Goal: Obtain resource: Obtain resource

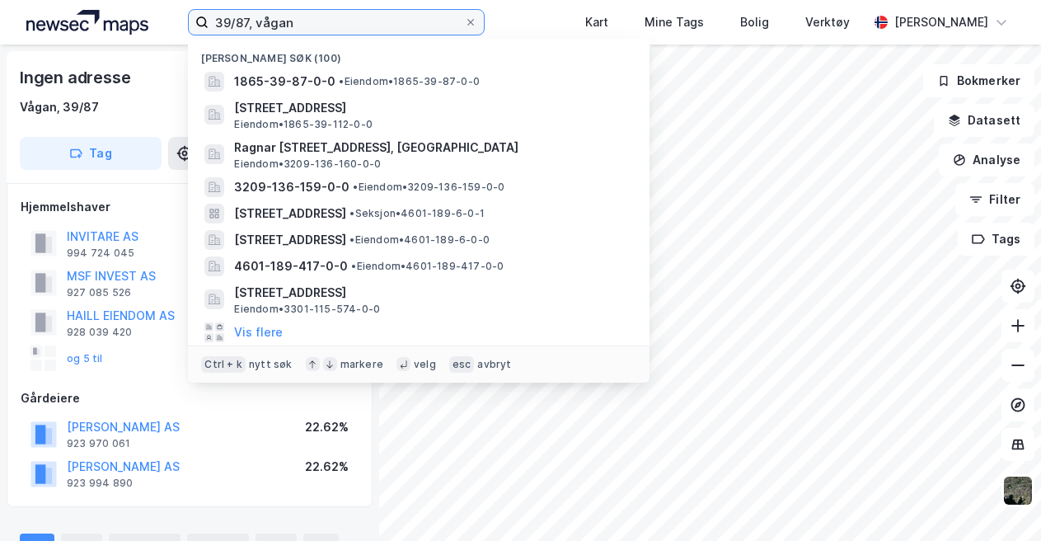
drag, startPoint x: 396, startPoint y: 26, endPoint x: 171, endPoint y: 32, distance: 225.9
click at [159, 39] on div "39/87, vågan Nylige søk [PHONE_NUMBER] • Eiendom • 1865-39-87-0-0 [STREET_ADDRE…" at bounding box center [520, 22] width 1041 height 45
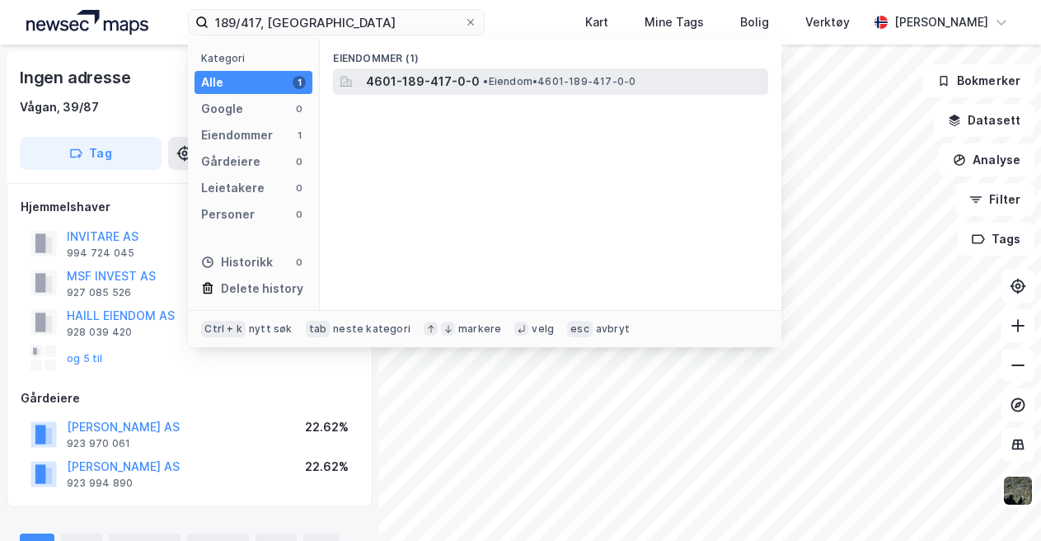
click at [497, 77] on span "• Eiendom • 4601-189-417-0-0" at bounding box center [559, 81] width 152 height 13
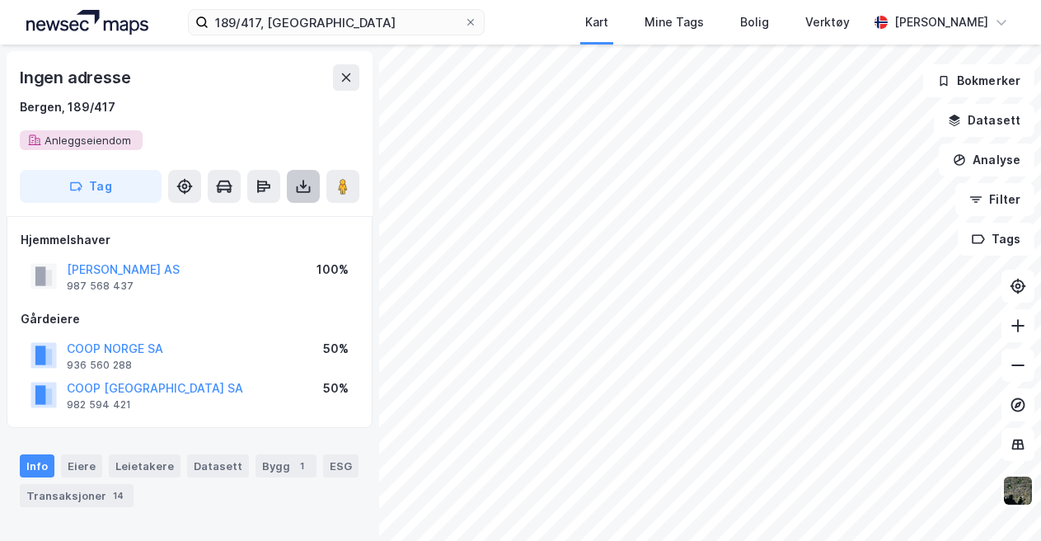
click at [312, 195] on button at bounding box center [303, 186] width 33 height 33
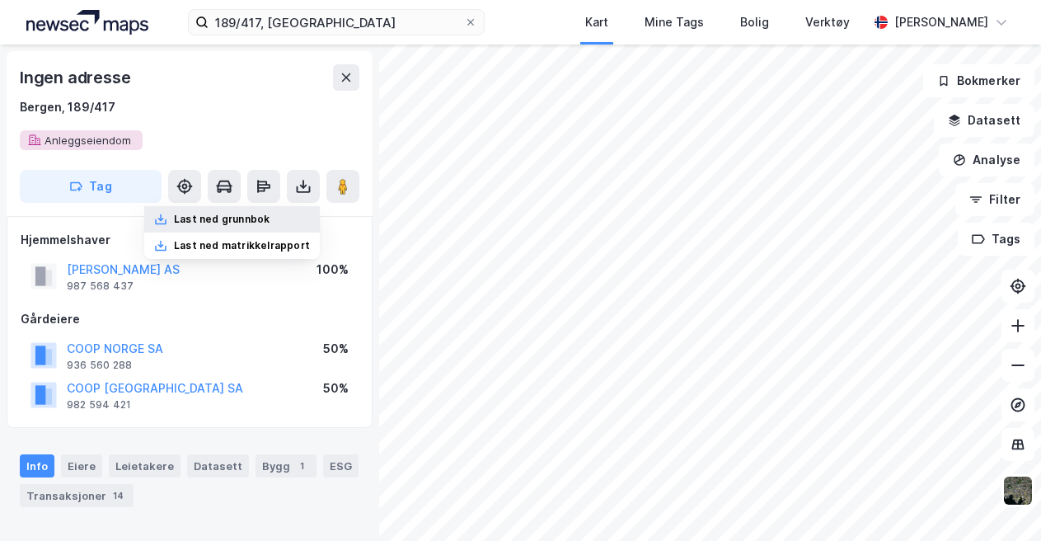
click at [270, 216] on div "Last ned grunnbok" at bounding box center [222, 219] width 96 height 13
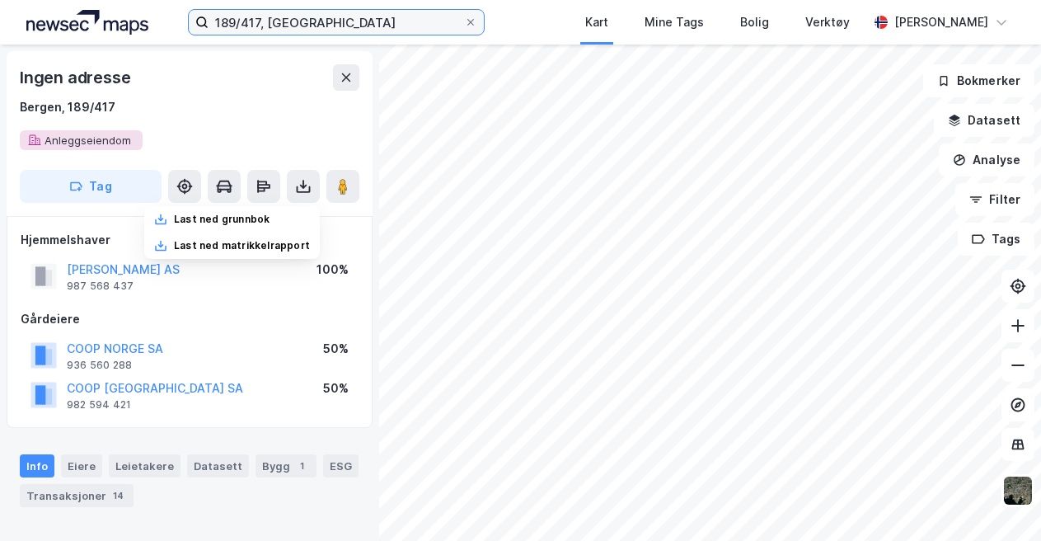
click at [257, 21] on input "189/417, [GEOGRAPHIC_DATA]" at bounding box center [337, 22] width 256 height 25
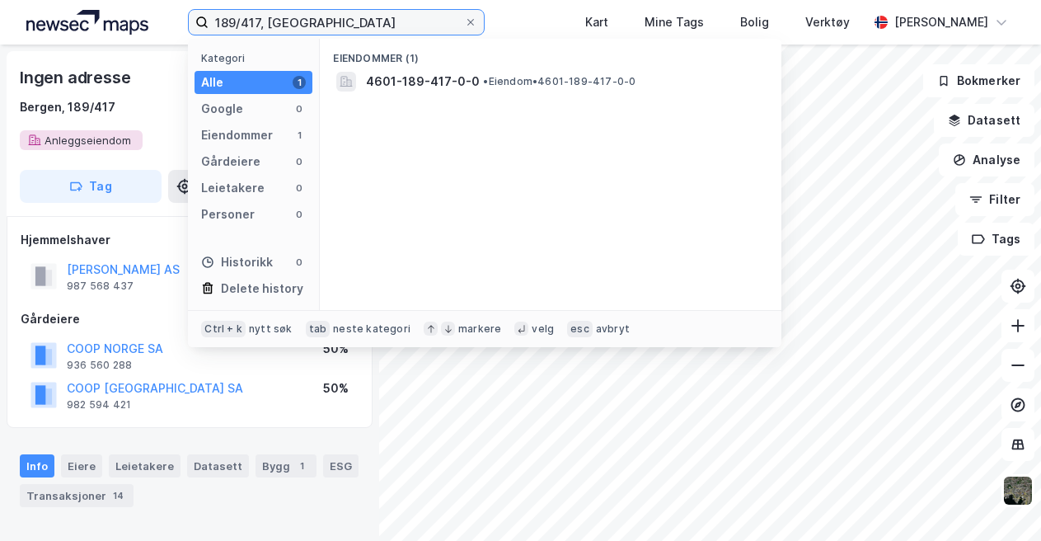
drag, startPoint x: 260, startPoint y: 20, endPoint x: 238, endPoint y: 19, distance: 22.3
click at [238, 19] on input "189/417, [GEOGRAPHIC_DATA]" at bounding box center [337, 22] width 256 height 25
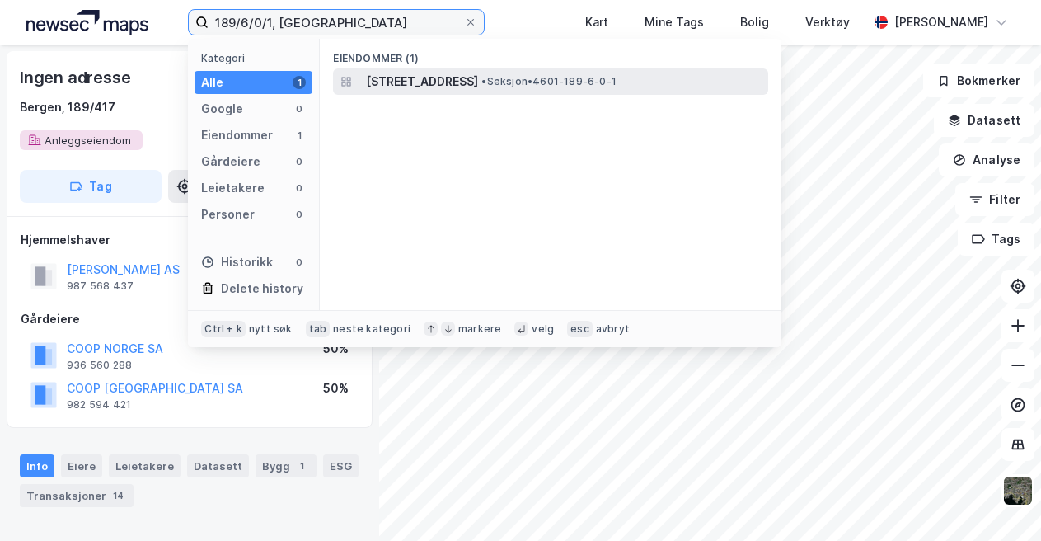
type input "189/6/0/1, [GEOGRAPHIC_DATA]"
click at [471, 73] on span "[STREET_ADDRESS]" at bounding box center [422, 82] width 112 height 20
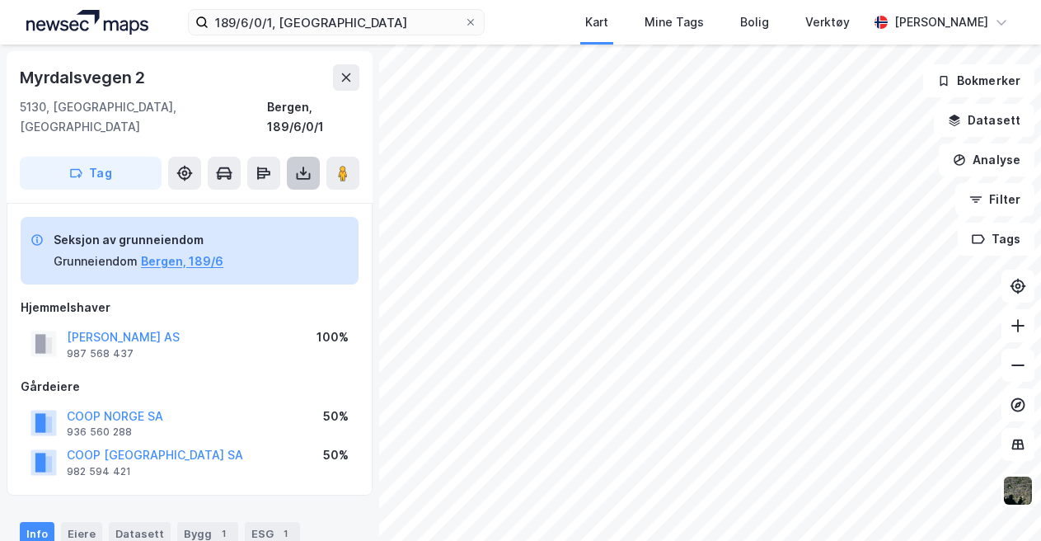
click at [299, 173] on icon at bounding box center [304, 176] width 14 height 7
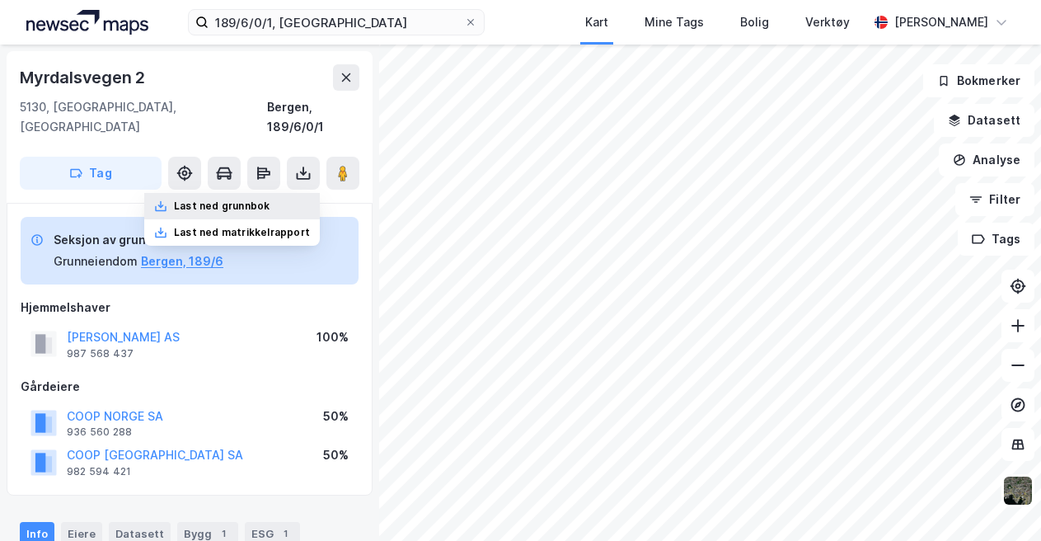
click at [266, 199] on div "Last ned grunnbok" at bounding box center [222, 205] width 96 height 13
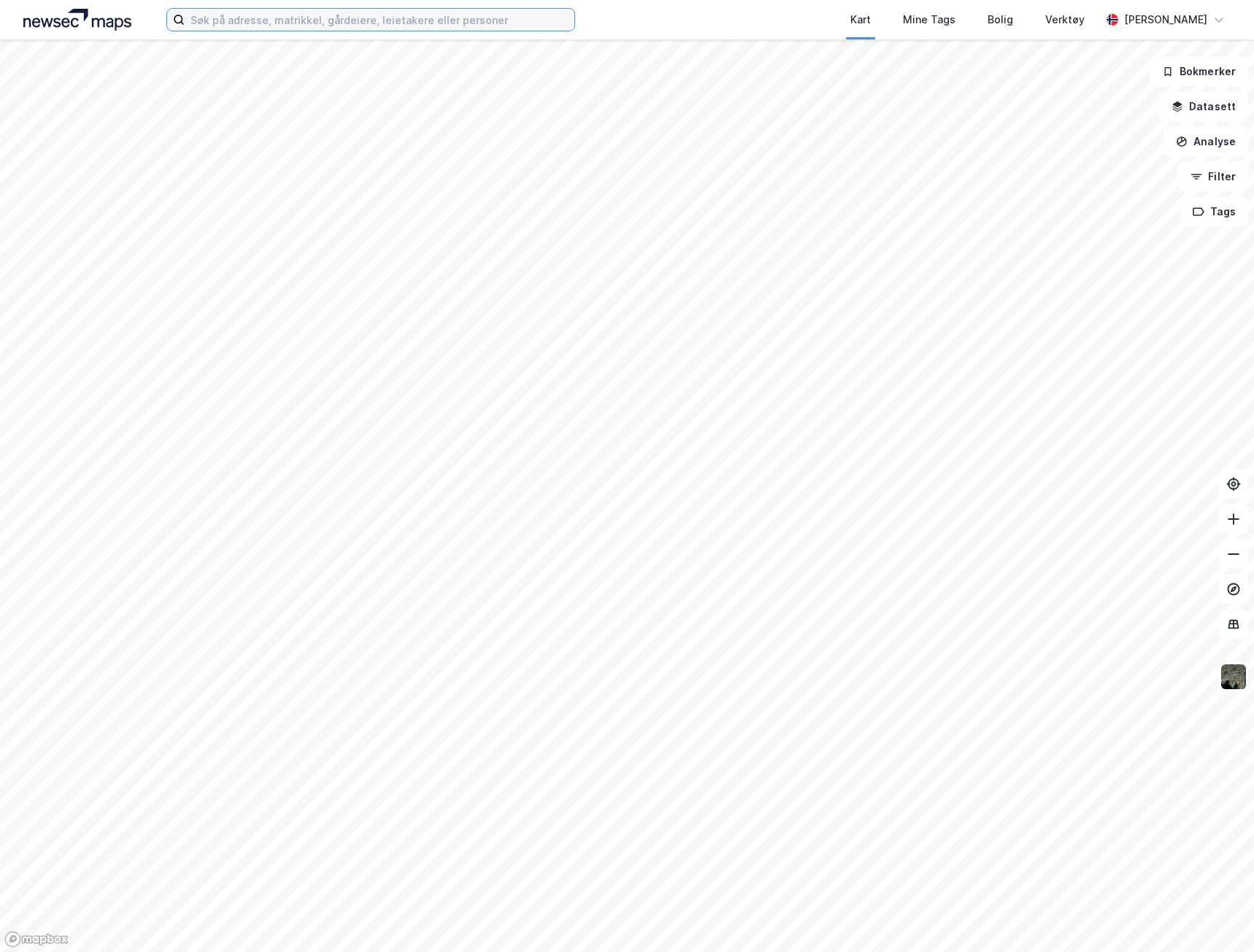
click at [463, 18] on input at bounding box center [380, 19] width 390 height 22
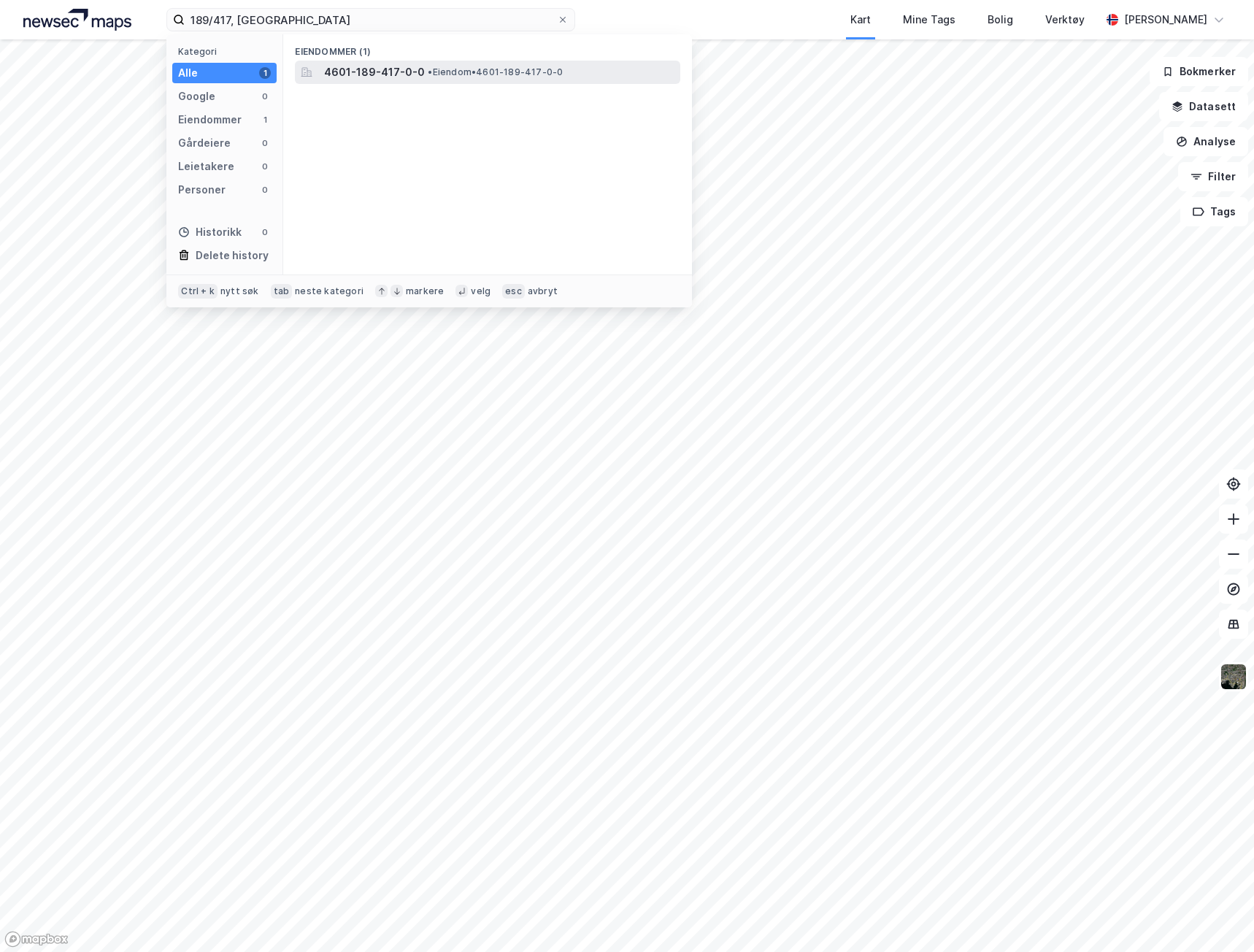
click at [491, 67] on span "• Eiendom • 4601-189-417-0-0" at bounding box center [495, 72] width 135 height 12
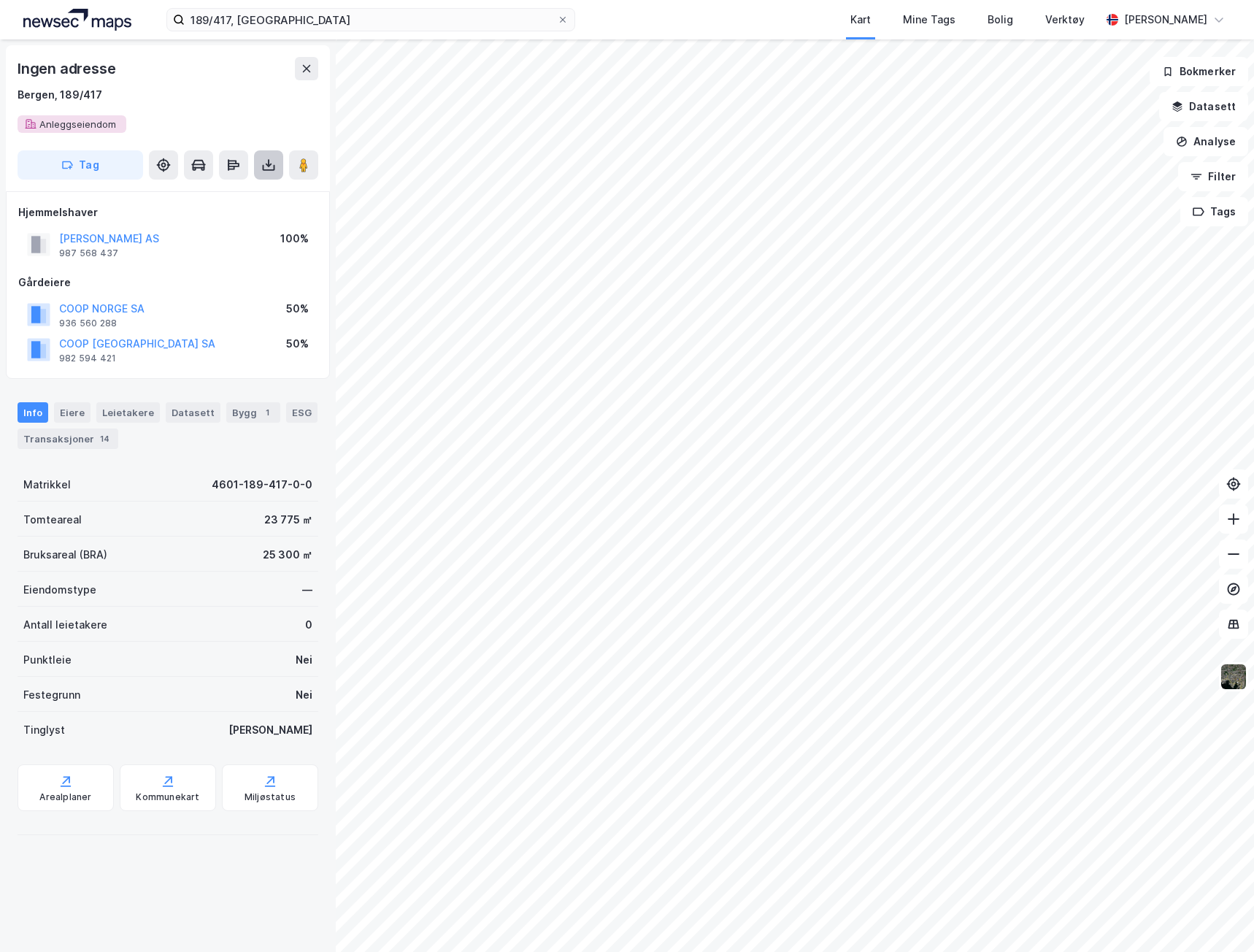
click at [270, 166] on icon at bounding box center [268, 165] width 14 height 14
click at [243, 187] on div "Last ned grunnbok" at bounding box center [205, 194] width 156 height 23
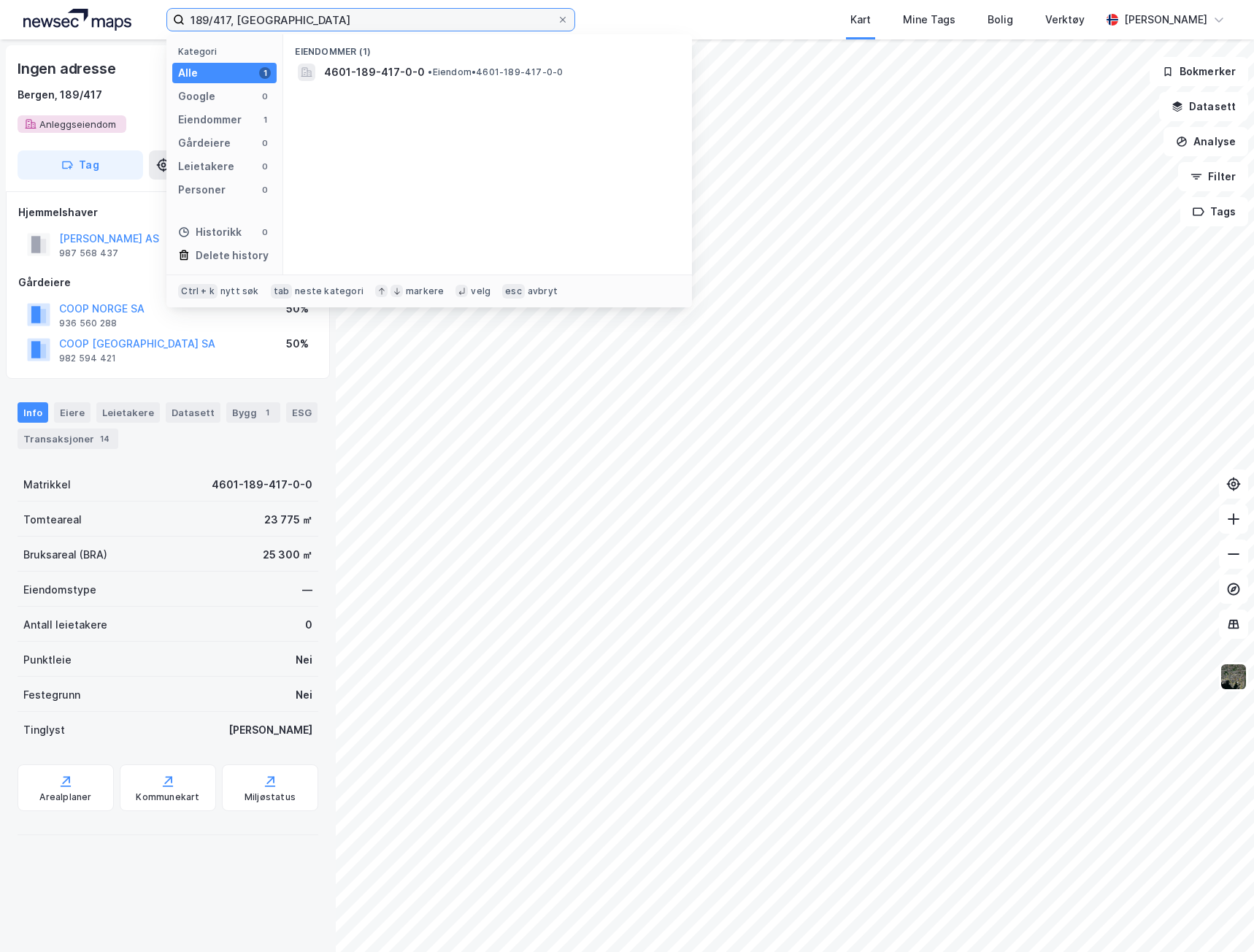
click at [234, 15] on input "189/417, [GEOGRAPHIC_DATA]" at bounding box center [371, 19] width 372 height 22
type input "189/6/0/1, [GEOGRAPHIC_DATA]"
click at [414, 68] on span "[STREET_ADDRESS]" at bounding box center [374, 73] width 99 height 18
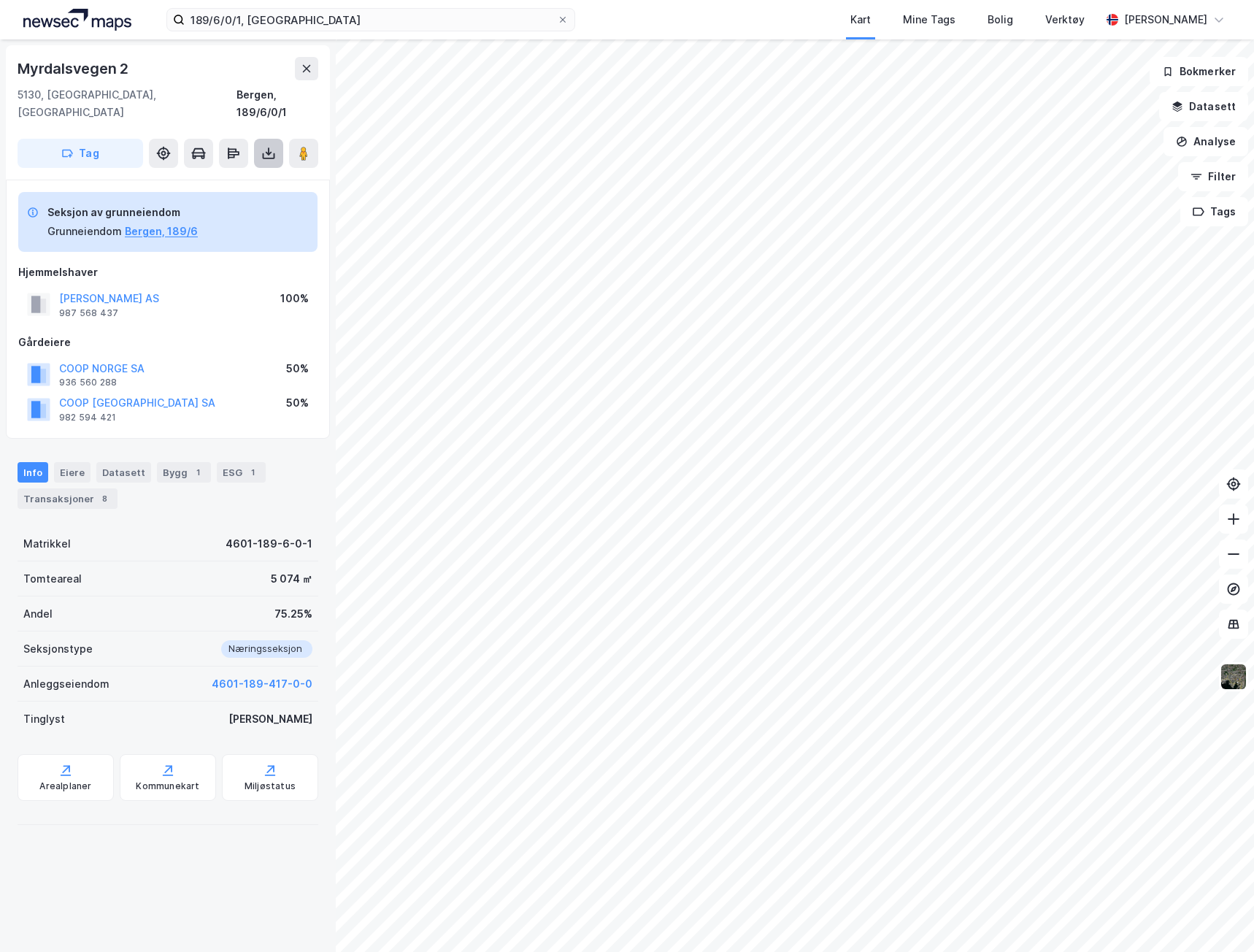
click at [272, 153] on icon at bounding box center [269, 156] width 12 height 6
click at [243, 171] on div "Last ned grunnbok" at bounding box center [205, 182] width 156 height 23
